Goal: Register for event/course

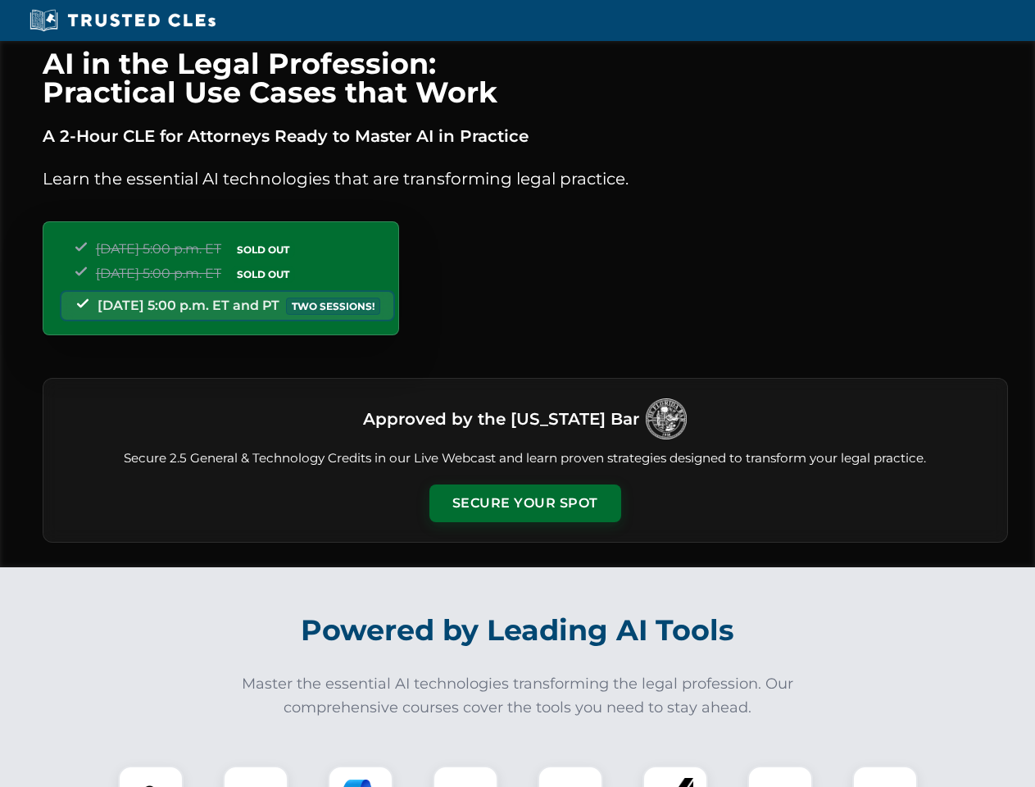
click at [525, 503] on button "Secure Your Spot" at bounding box center [526, 503] width 192 height 38
click at [151, 776] on img at bounding box center [151, 799] width 48 height 48
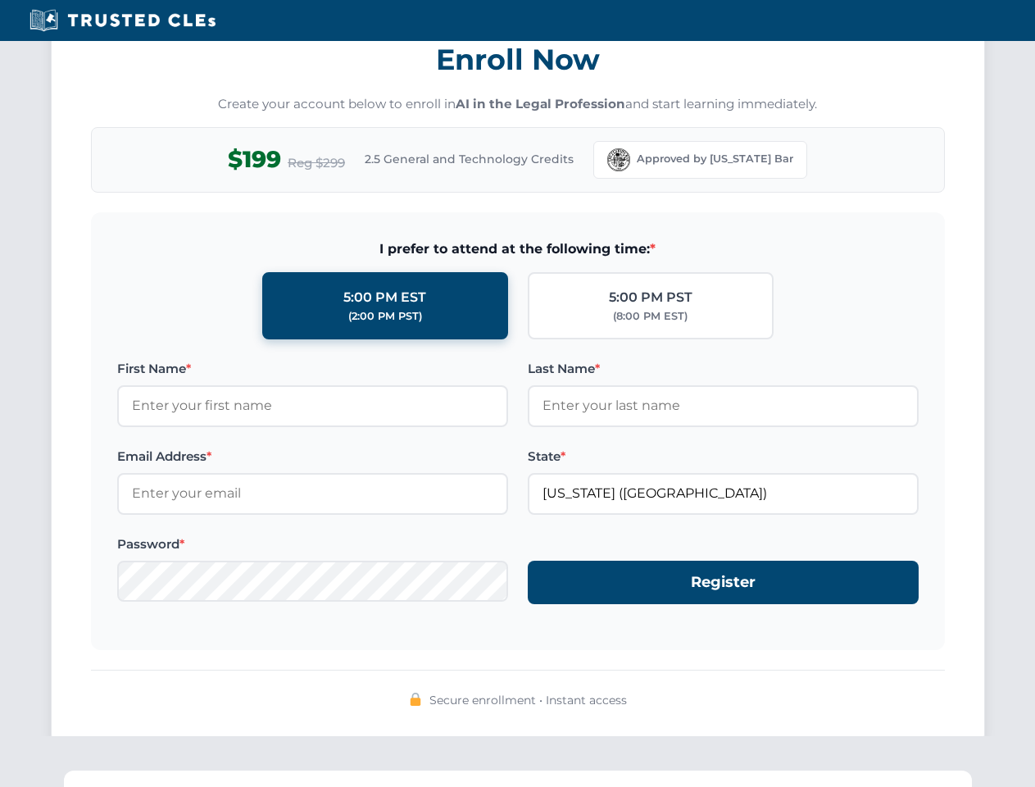
scroll to position [1609, 0]
